Goal: Check status: Check status

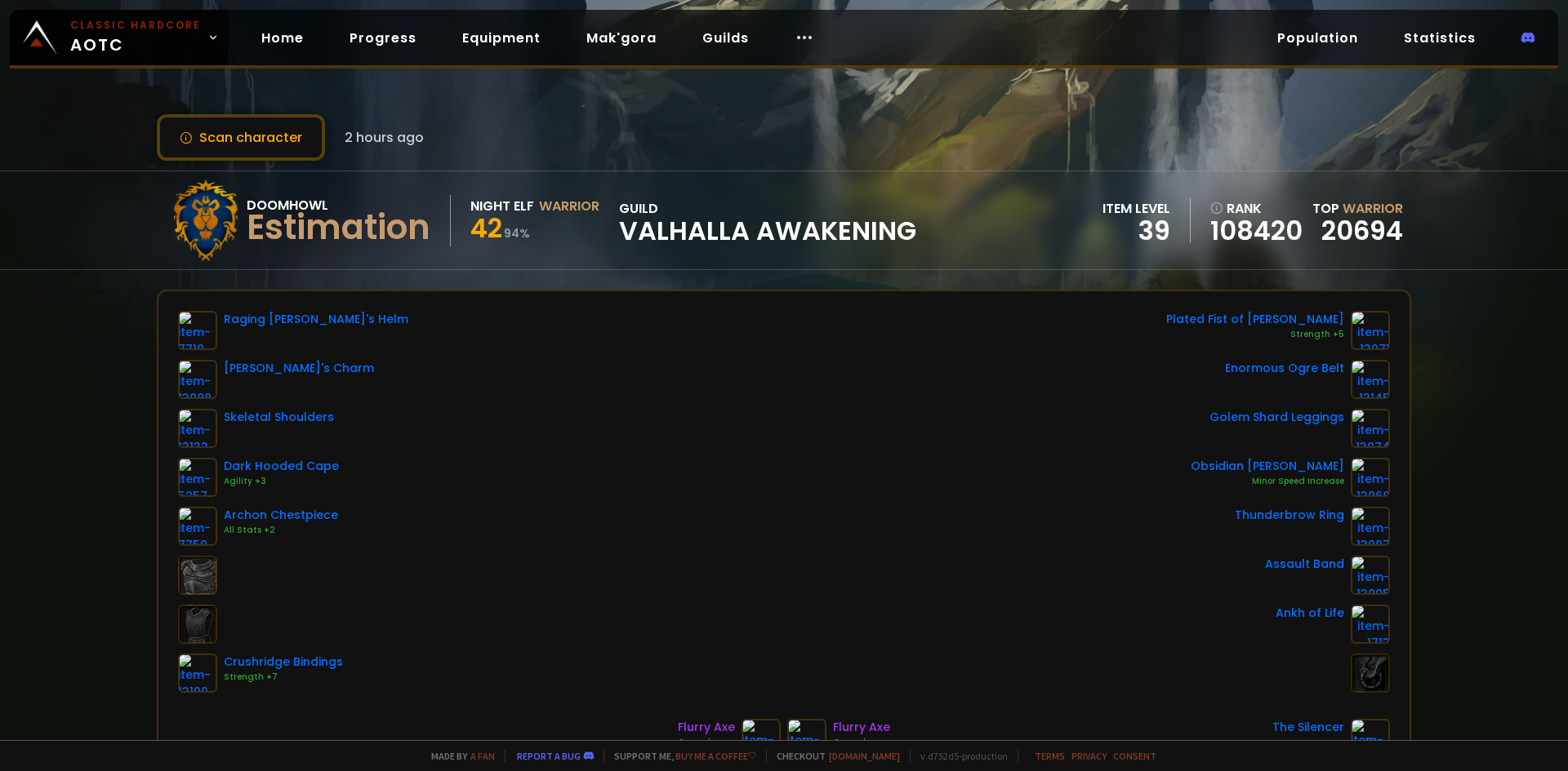
scroll to position [81, 0]
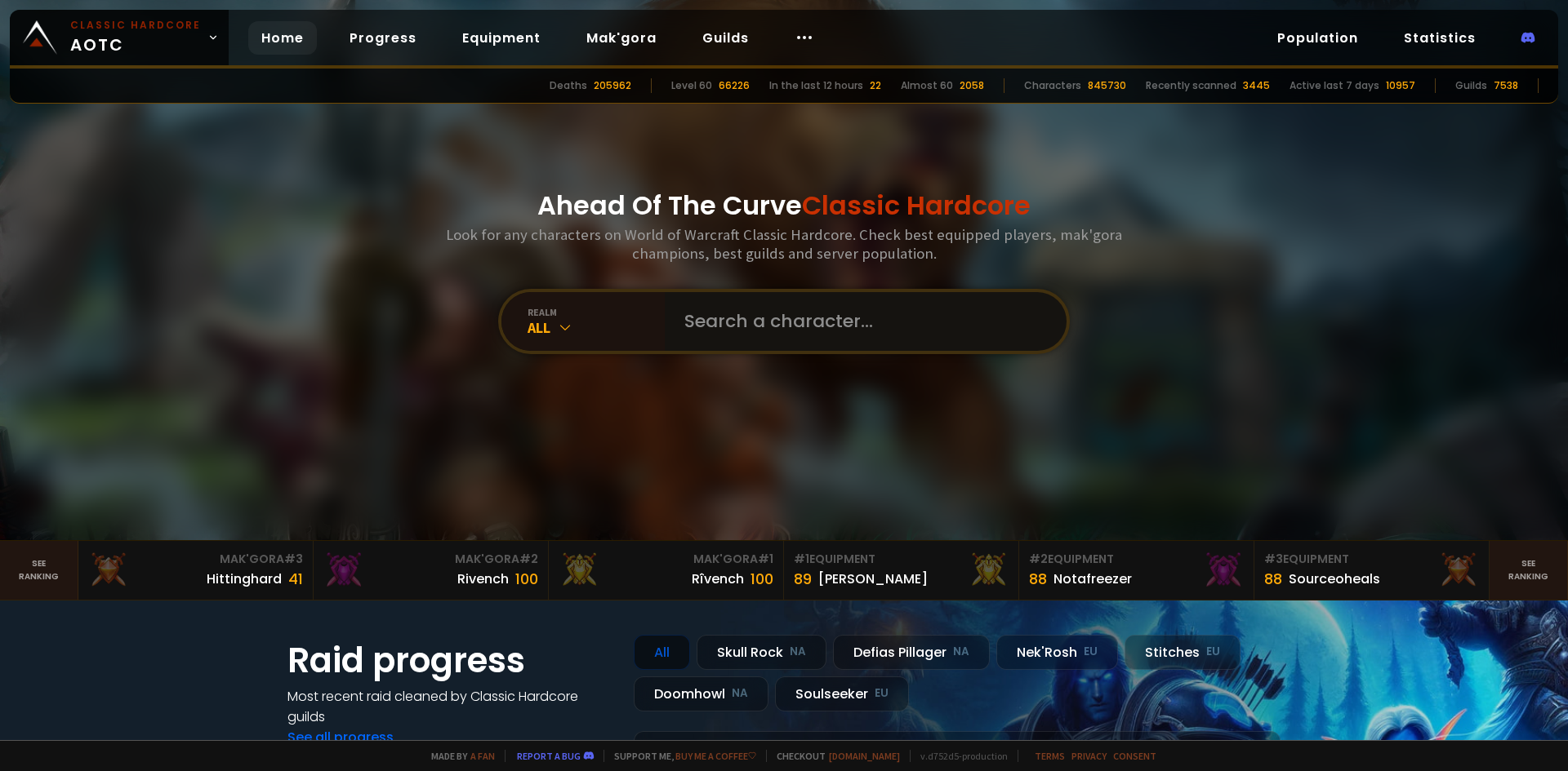
click at [829, 326] on input "text" at bounding box center [860, 321] width 372 height 59
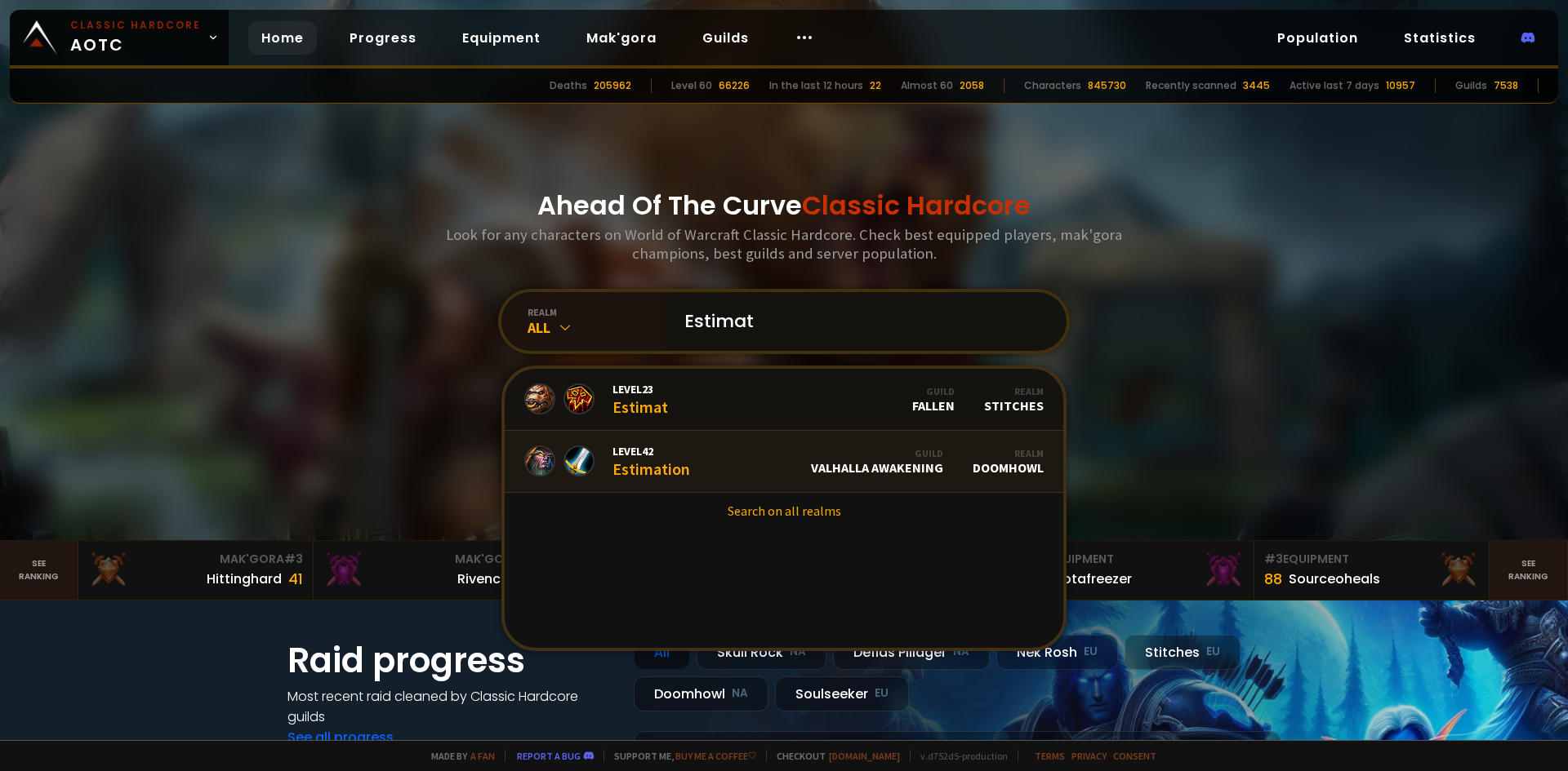
type input "Estimat"
click at [740, 474] on link "Level 42 Estimation Guild Valhalla Awakening Realm Doomhowl" at bounding box center [784, 462] width 559 height 62
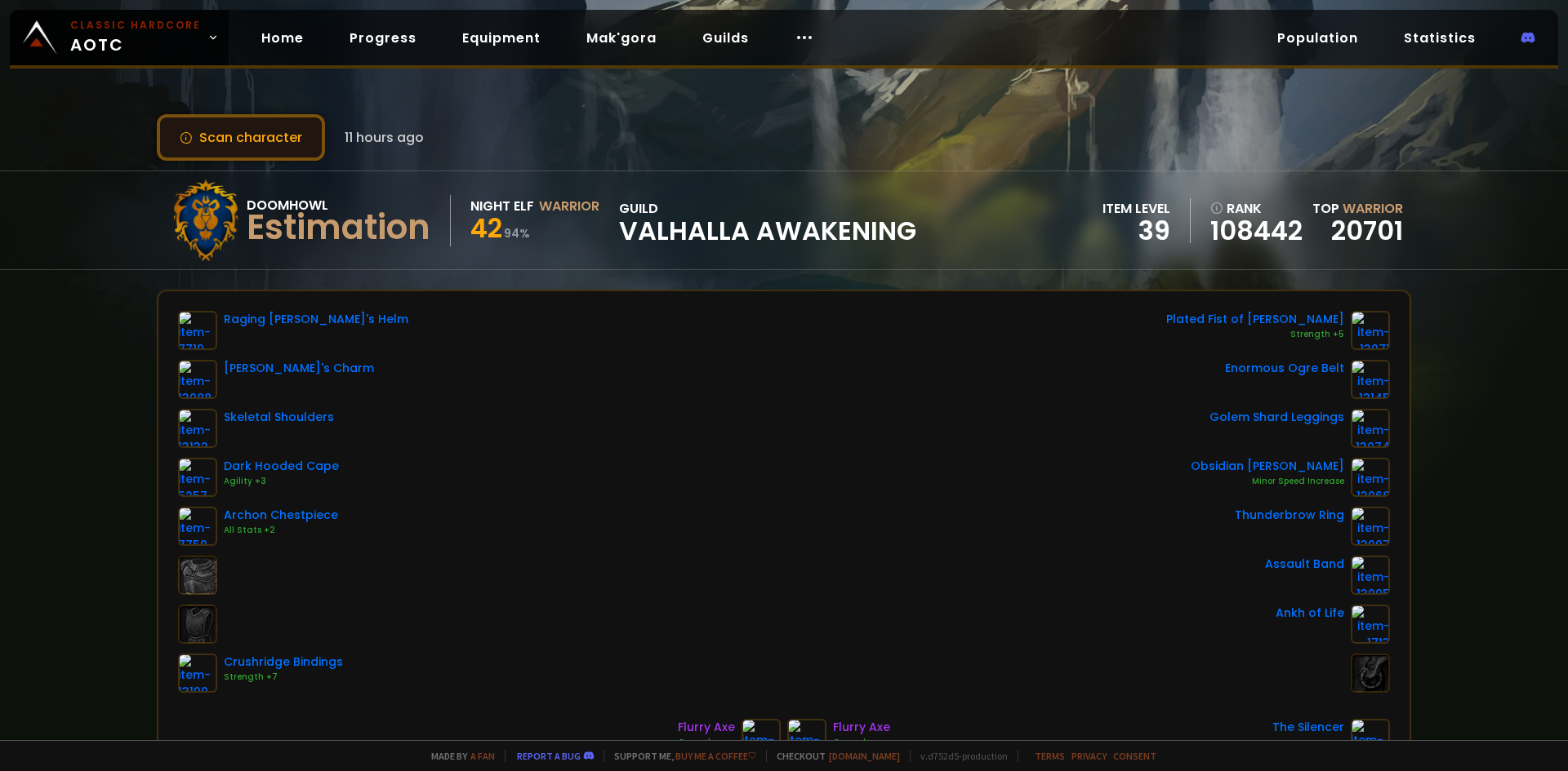
click at [314, 145] on button "Scan character" at bounding box center [241, 137] width 168 height 46
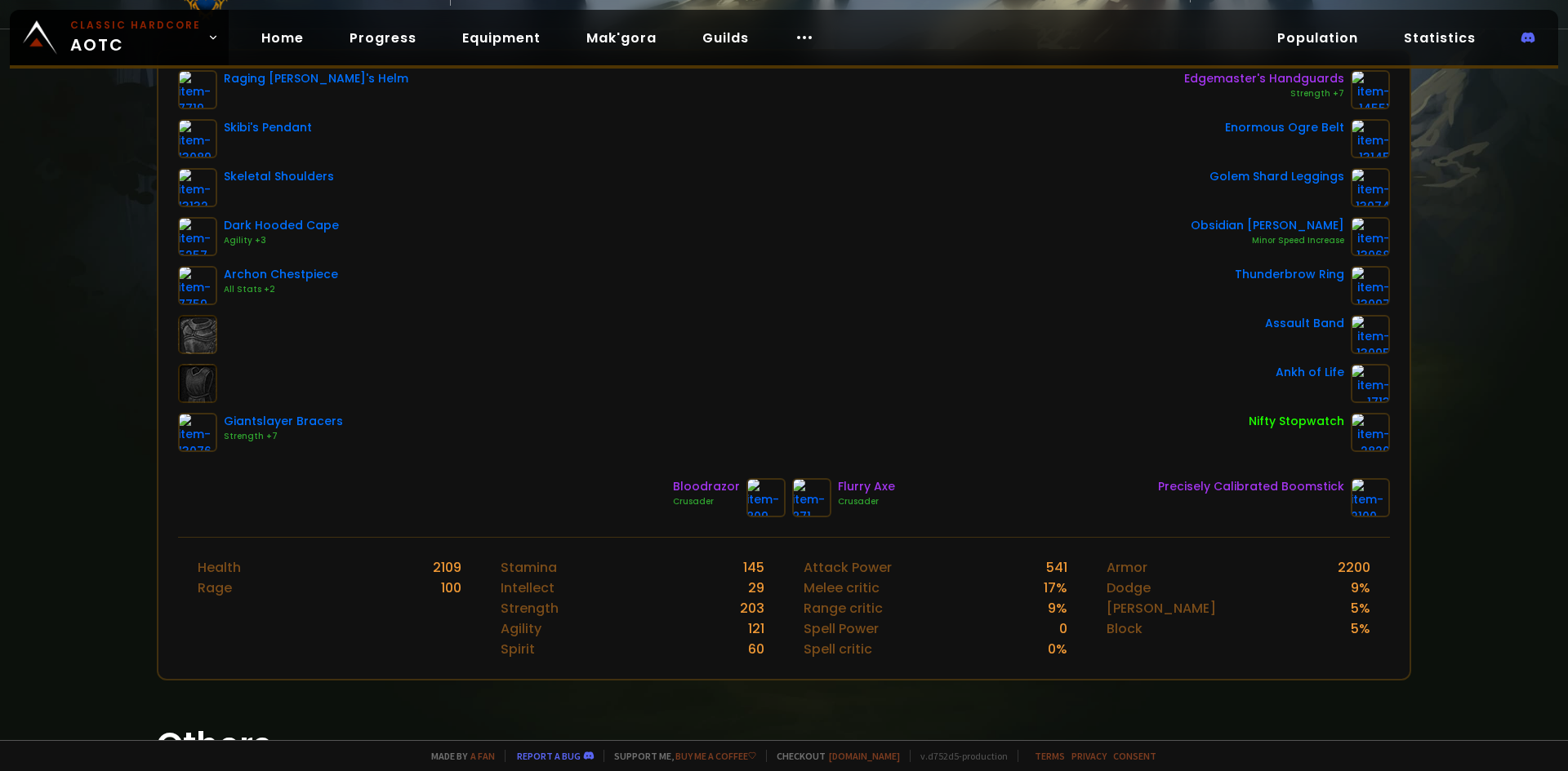
scroll to position [196, 0]
